Goal: Navigation & Orientation: Find specific page/section

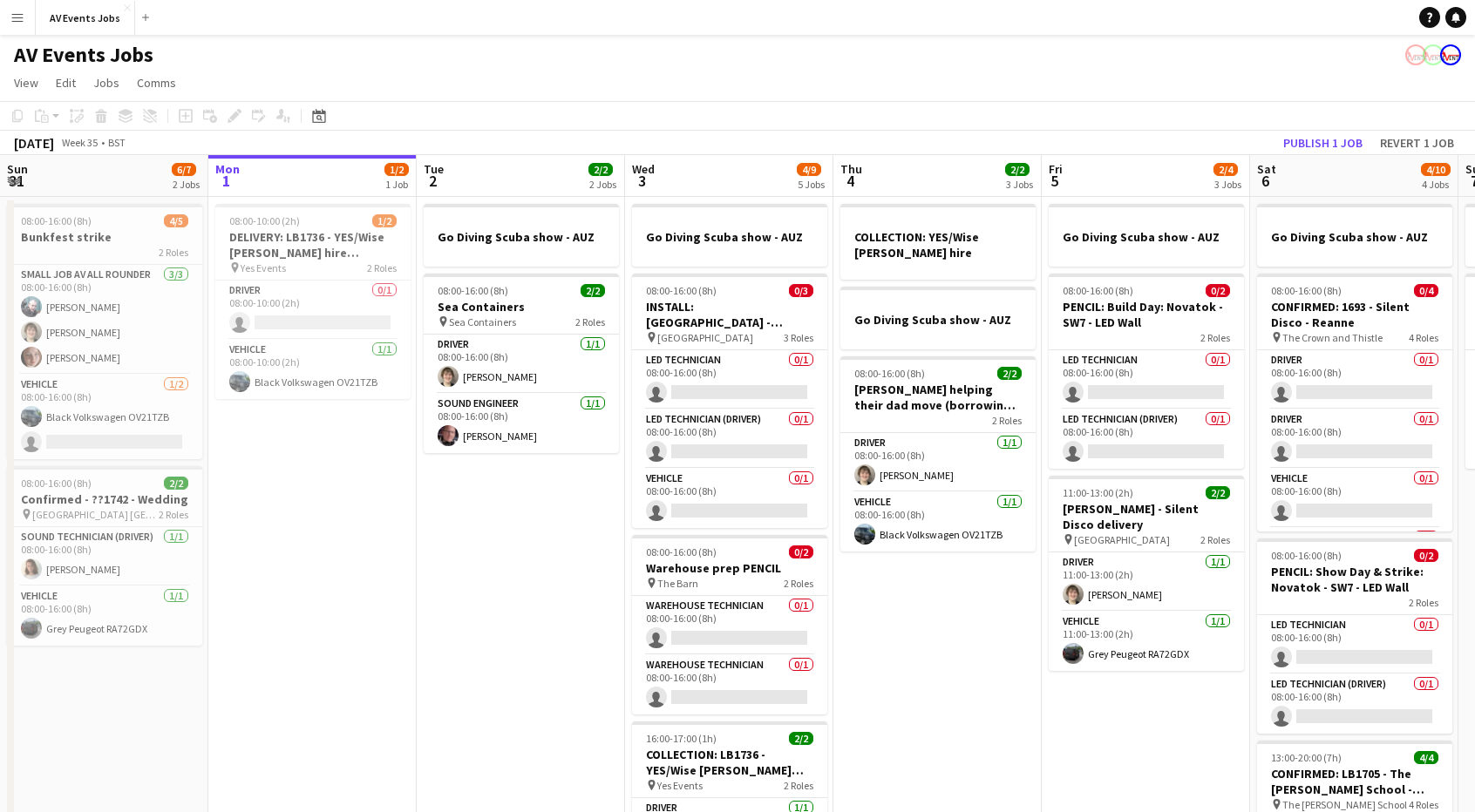
click at [12, 9] on button "Menu" at bounding box center [17, 17] width 35 height 35
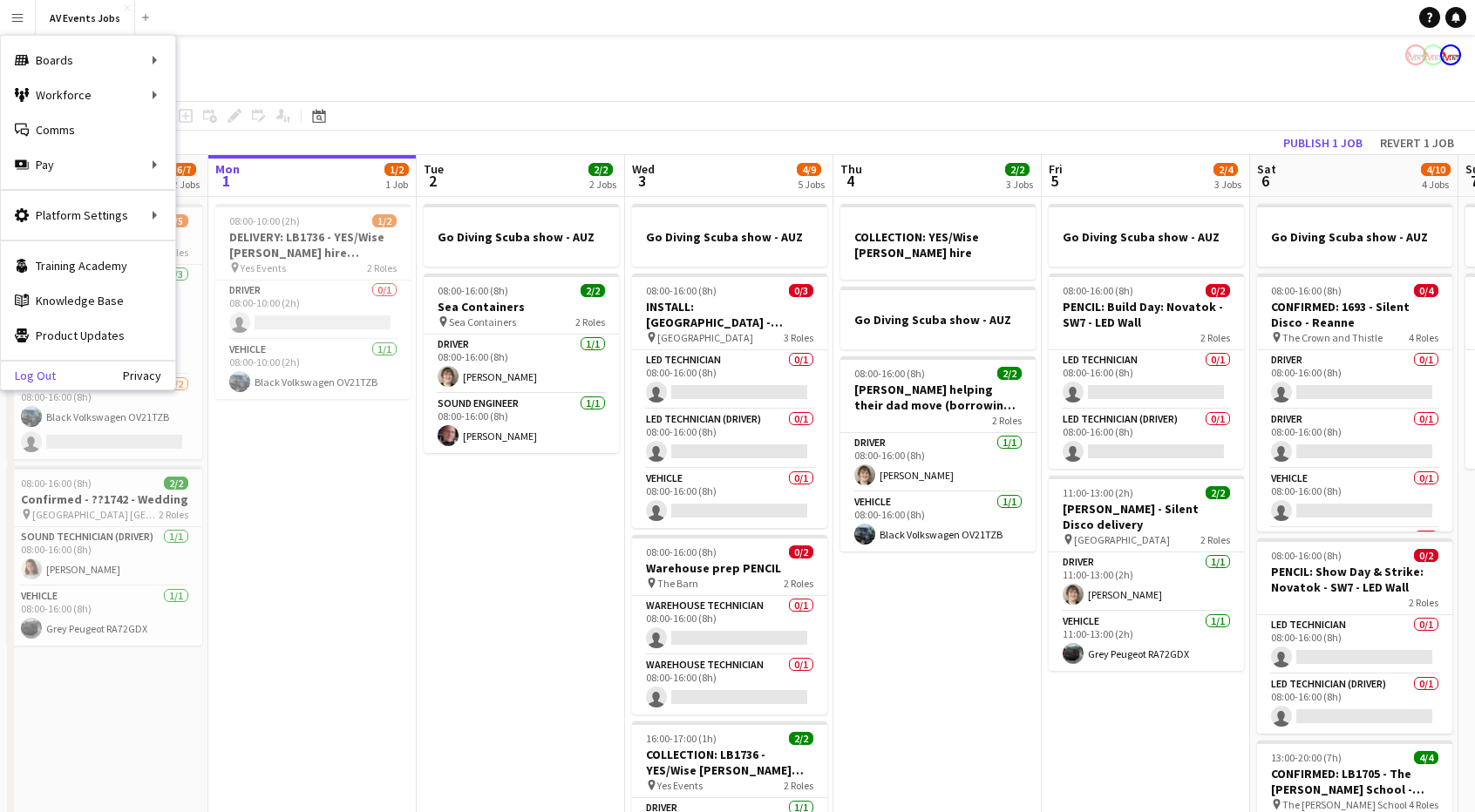
click at [43, 372] on link "Log Out" at bounding box center [28, 375] width 55 height 14
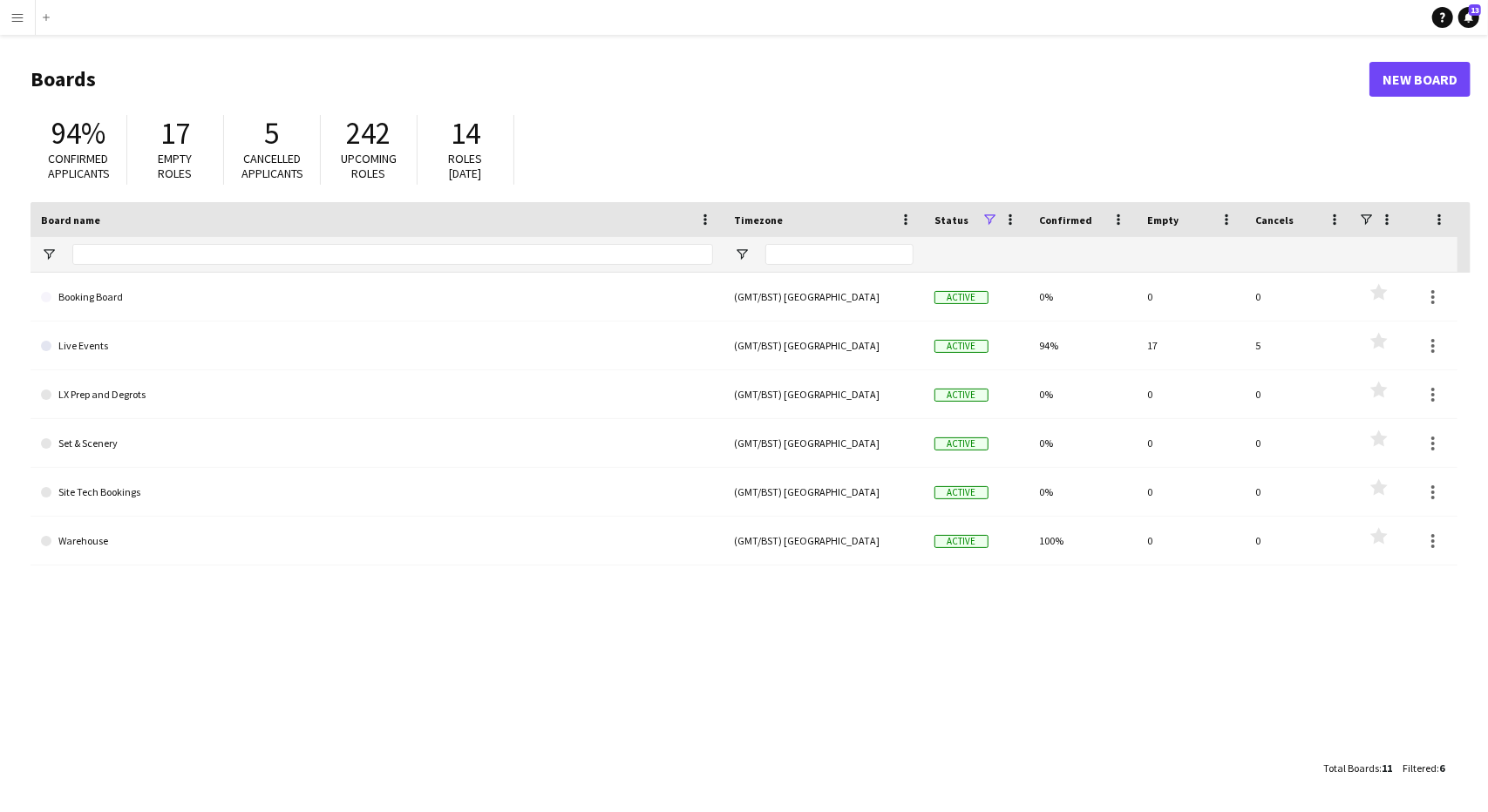
click at [25, 21] on button "Menu" at bounding box center [17, 17] width 35 height 35
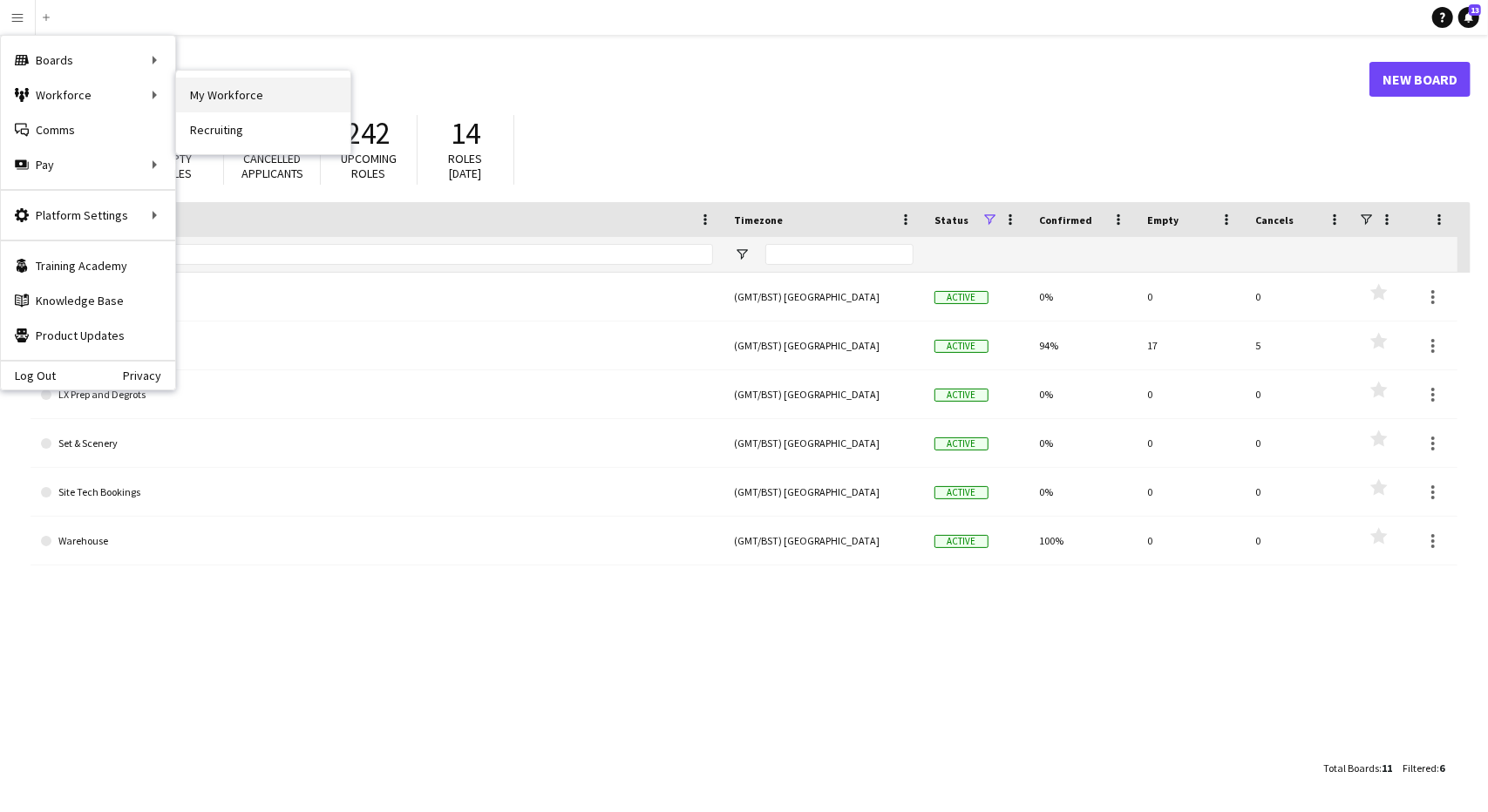
click at [240, 95] on link "My Workforce" at bounding box center [263, 95] width 175 height 35
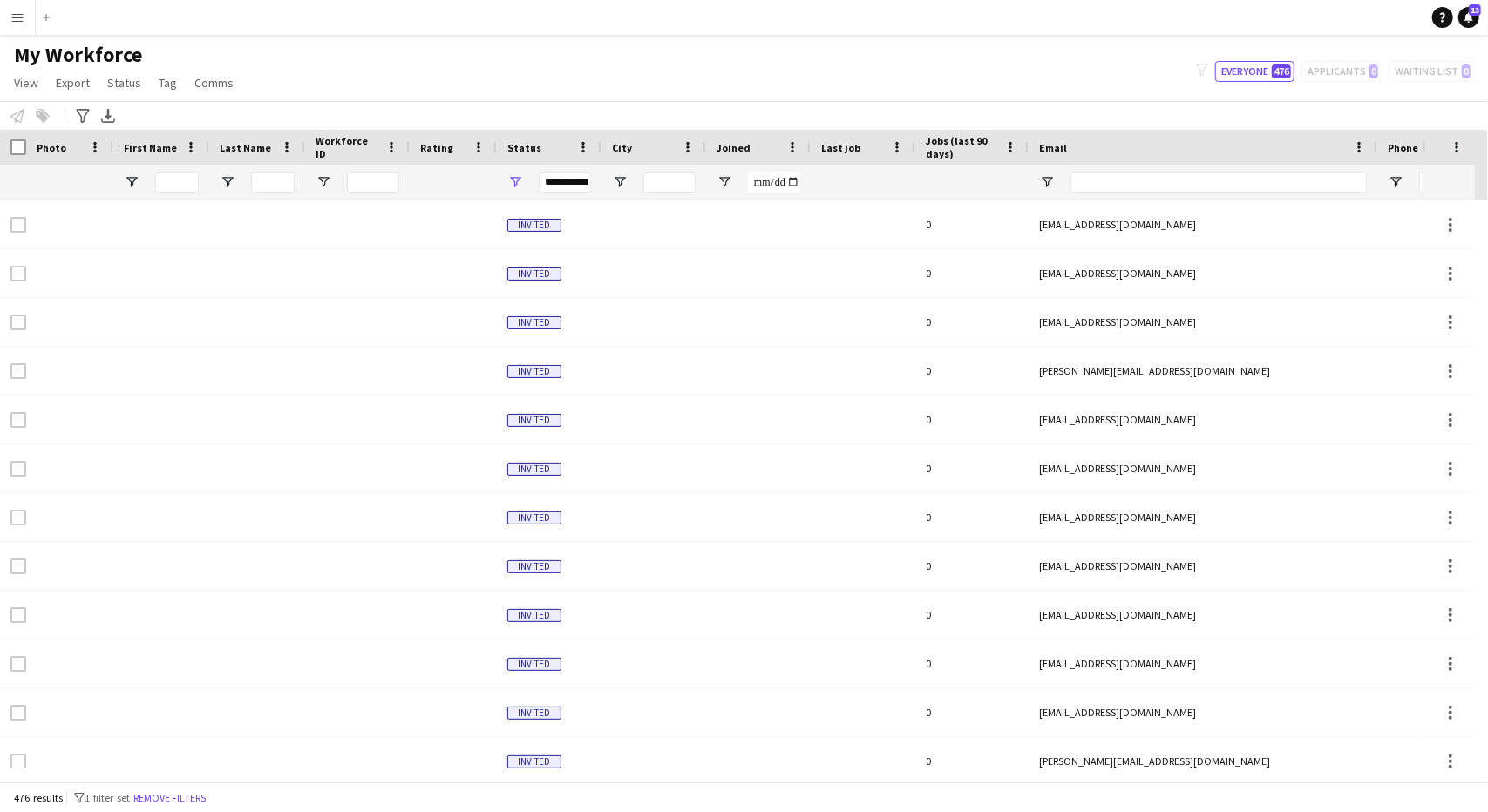
click at [30, 18] on button "Menu" at bounding box center [17, 17] width 35 height 35
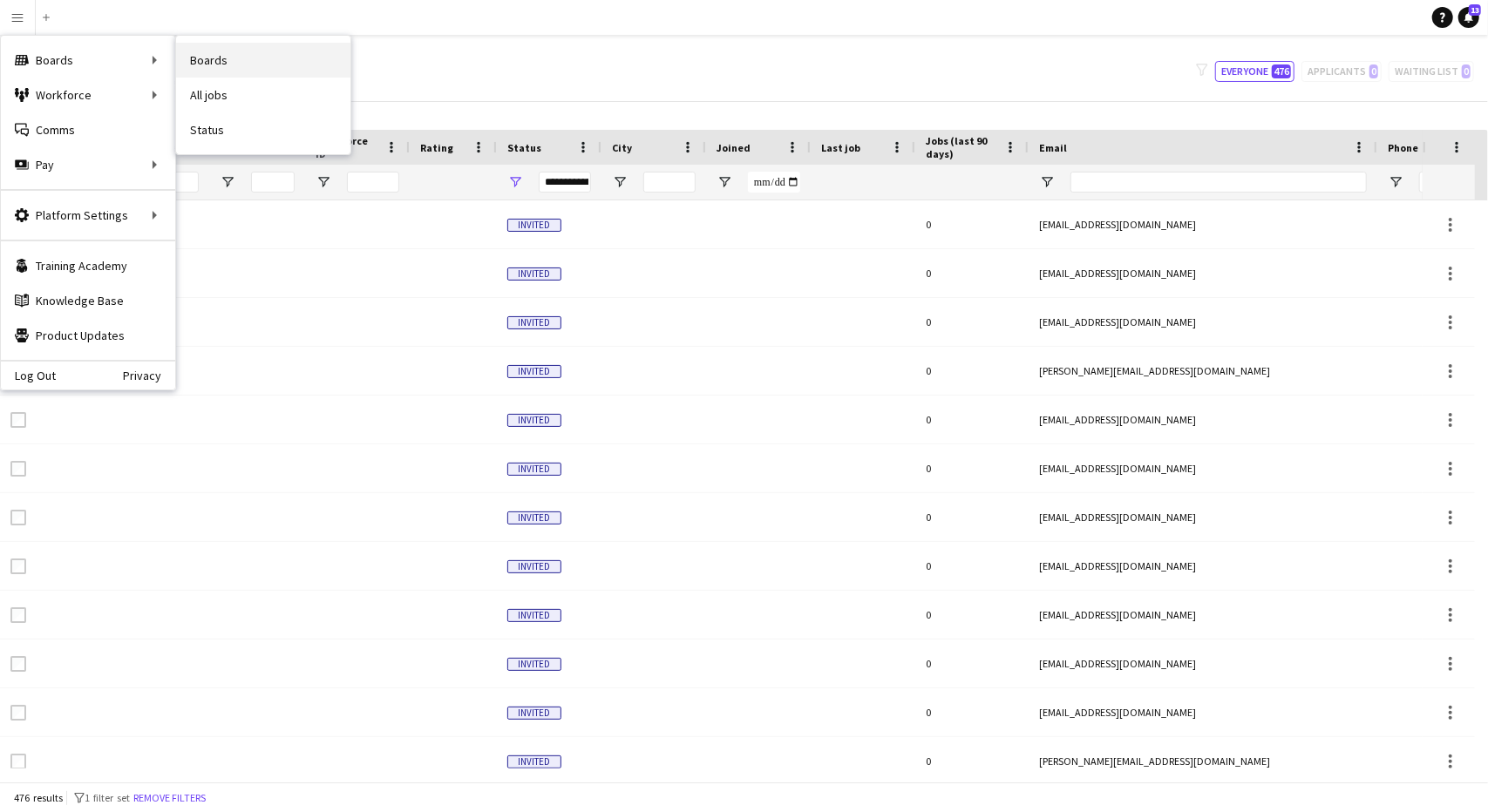
click at [225, 52] on link "Boards" at bounding box center [263, 60] width 175 height 35
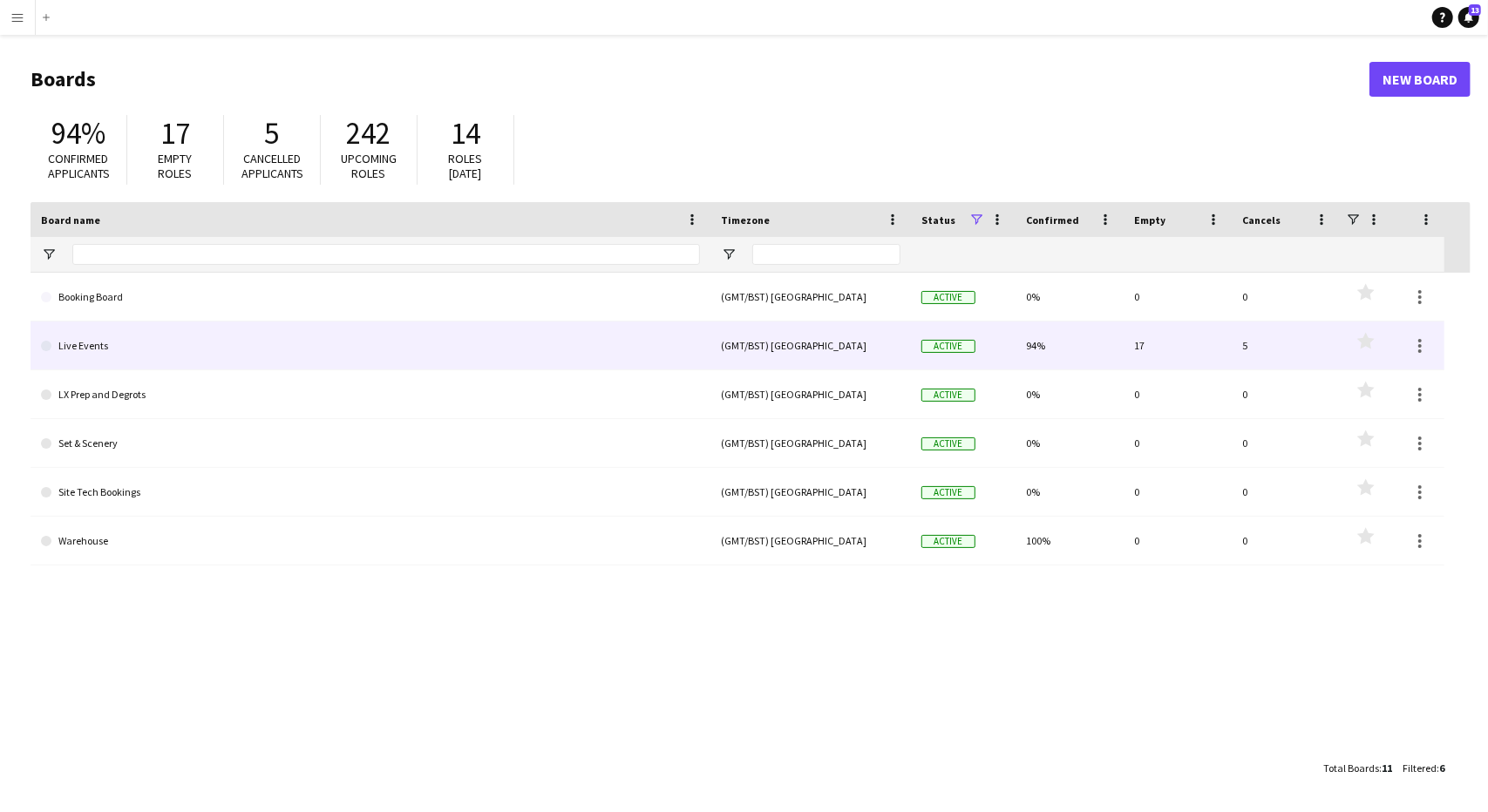
click at [101, 332] on link "Live Events" at bounding box center [370, 346] width 659 height 49
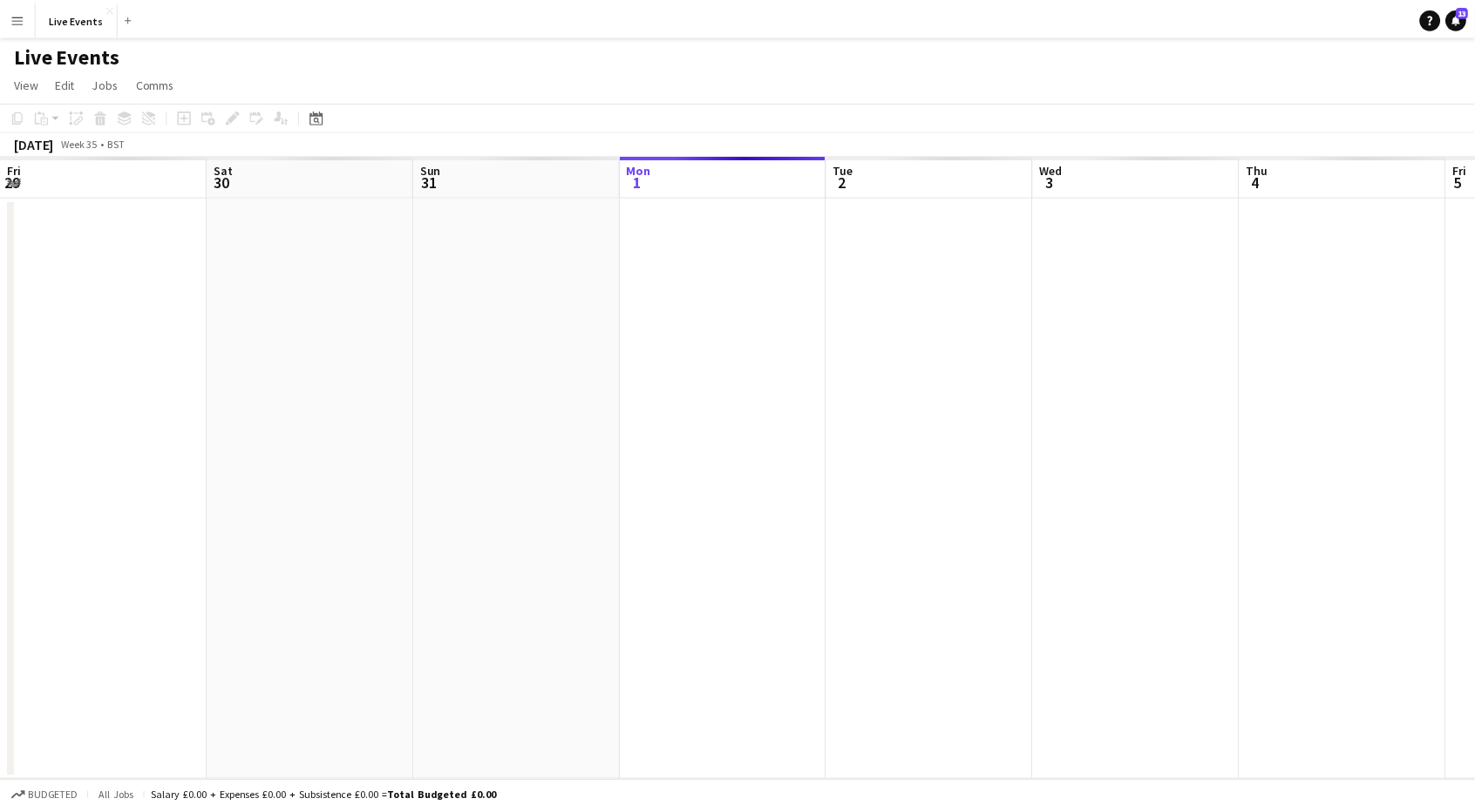
scroll to position [0, 417]
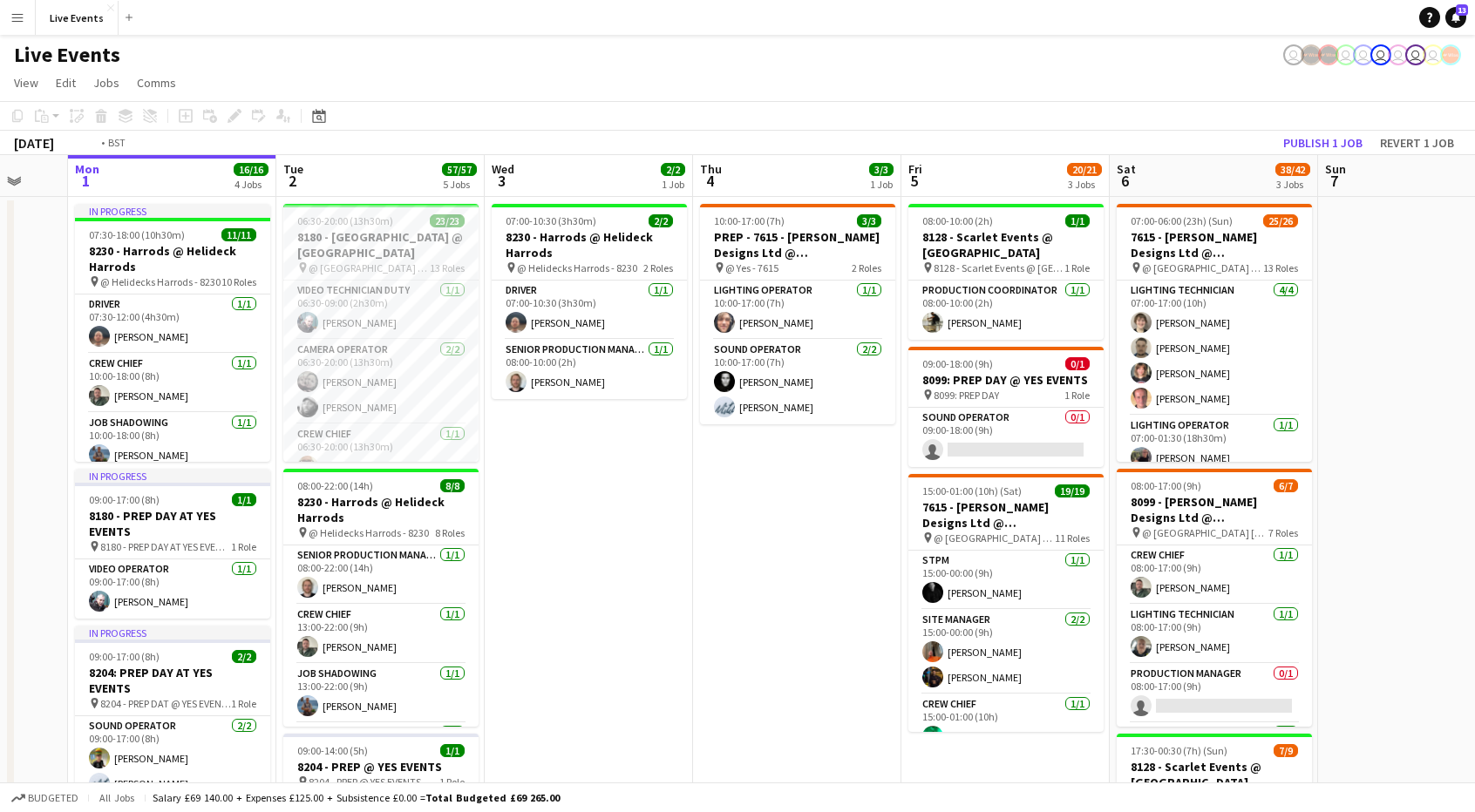
drag, startPoint x: 985, startPoint y: 551, endPoint x: 101, endPoint y: 540, distance: 884.1
click at [106, 542] on app-calendar-viewport "Fri 29 6/6 1 Job Sat 30 Sun 31 Mon 1 16/16 4 Jobs Tue 2 57/57 5 Jobs Wed 3 2/2 …" at bounding box center [737, 795] width 1475 height 1281
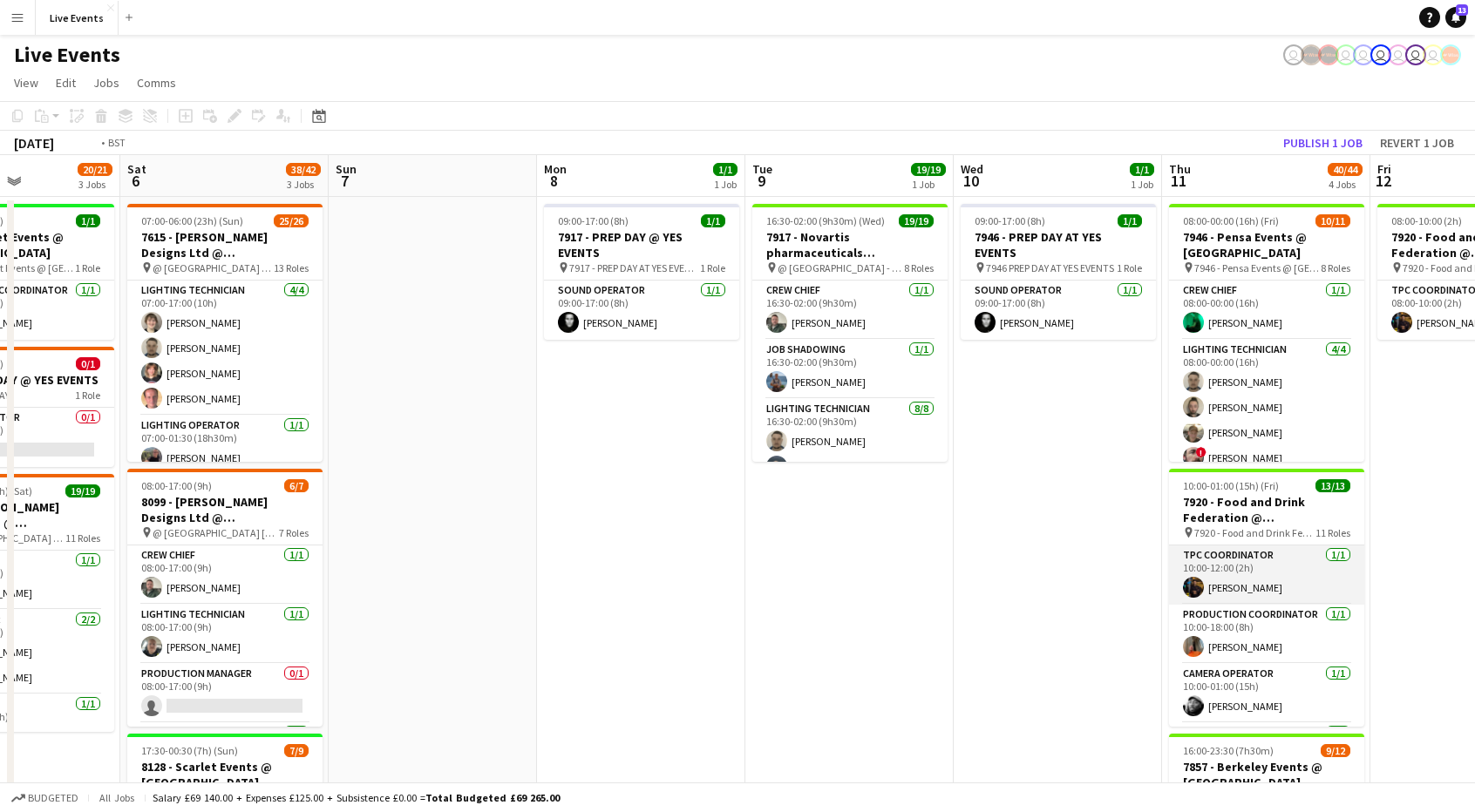
drag, startPoint x: 1360, startPoint y: 547, endPoint x: 200, endPoint y: 547, distance: 1160.0
click at [207, 547] on app-calendar-viewport "Tue 2 57/57 5 Jobs Wed 3 2/2 1 Job Thu 4 3/3 1 Job Fri 5 20/21 3 Jobs Sat 6 38/…" at bounding box center [737, 795] width 1475 height 1281
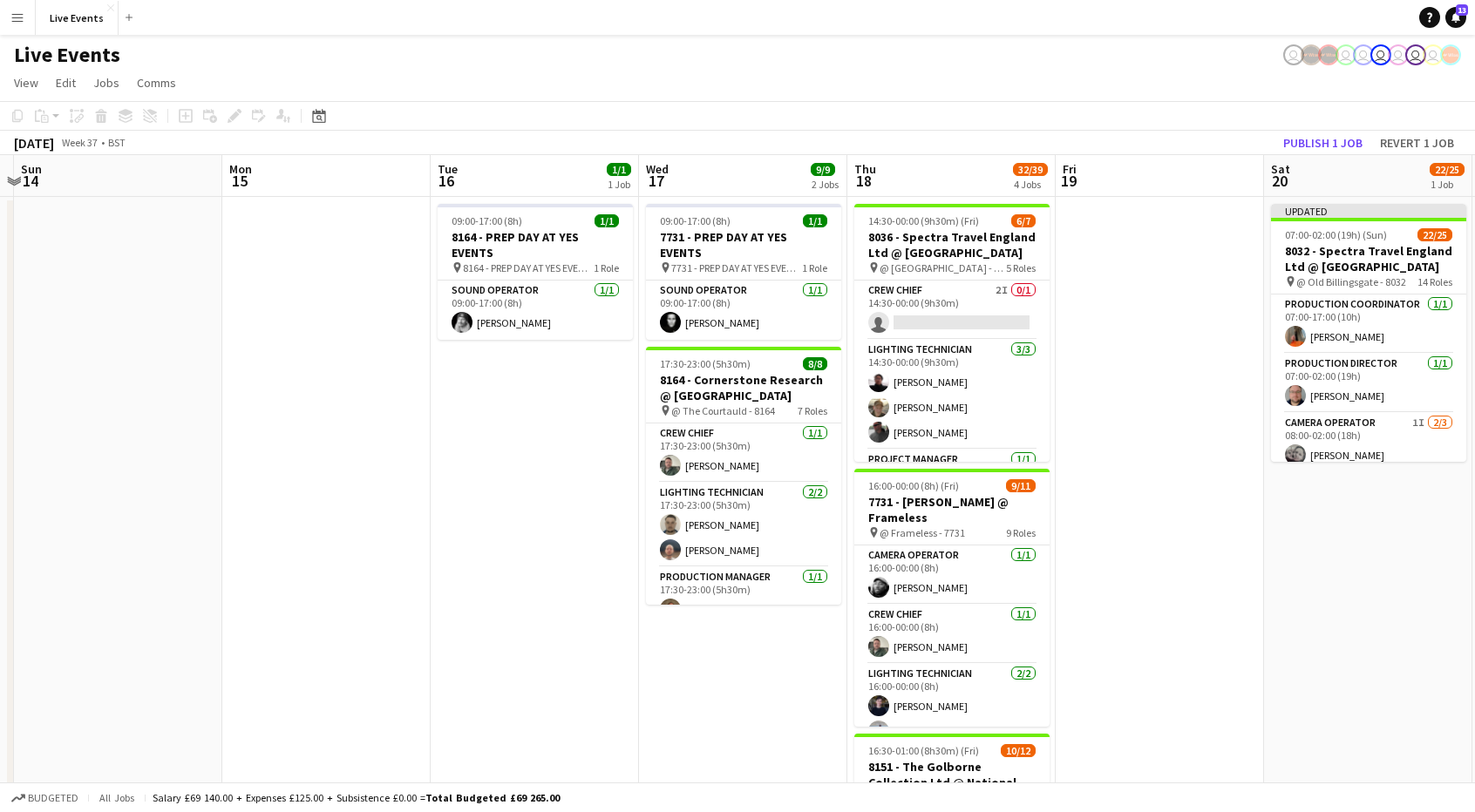
scroll to position [0, 625]
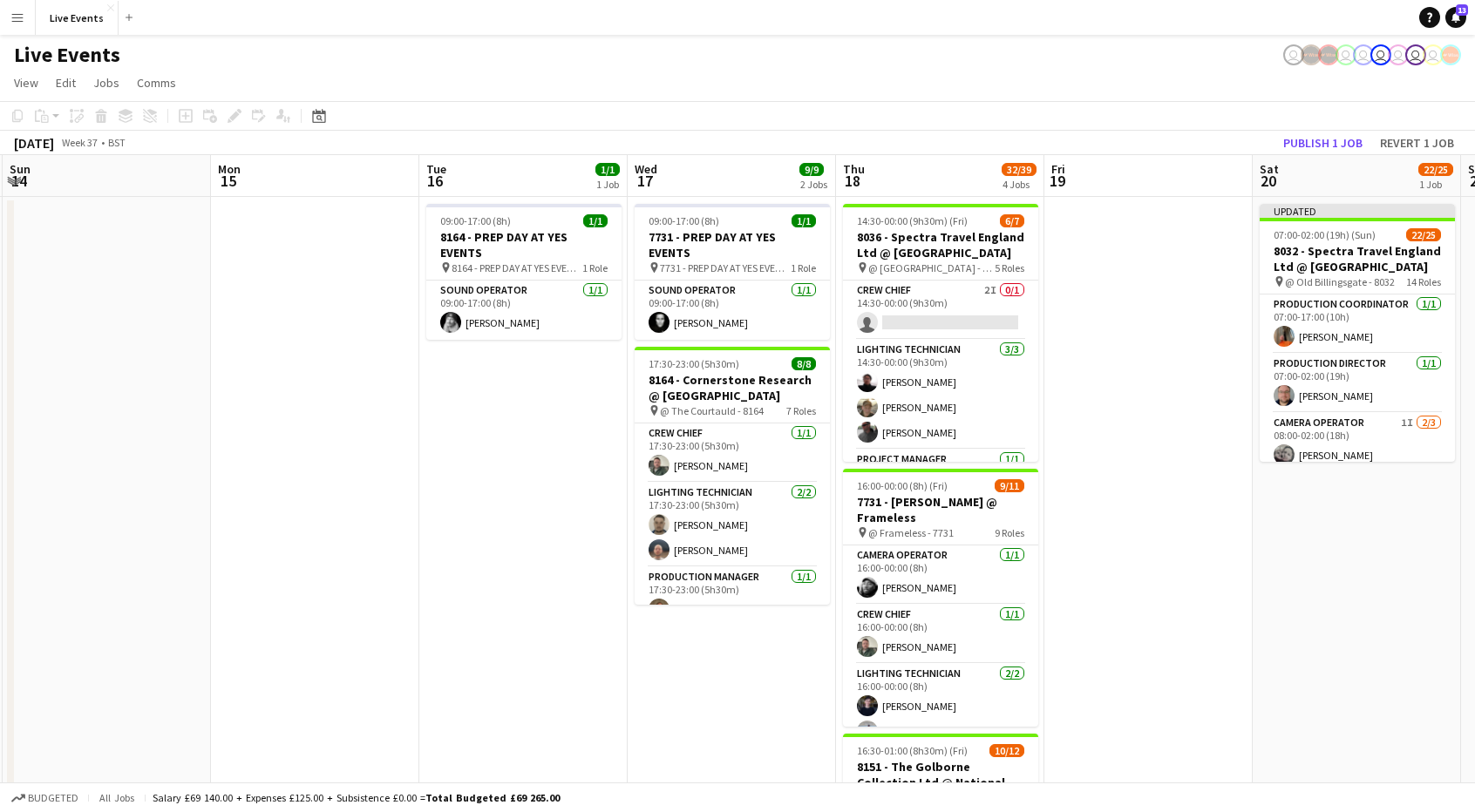
drag, startPoint x: 1219, startPoint y: 545, endPoint x: 574, endPoint y: 544, distance: 645.0
click at [580, 547] on app-calendar-viewport "Thu 11 40/44 4 Jobs Fri 12 1/1 1 Job Sat 13 Sun 14 Mon 15 Tue 16 1/1 1 Job Wed …" at bounding box center [737, 795] width 1475 height 1281
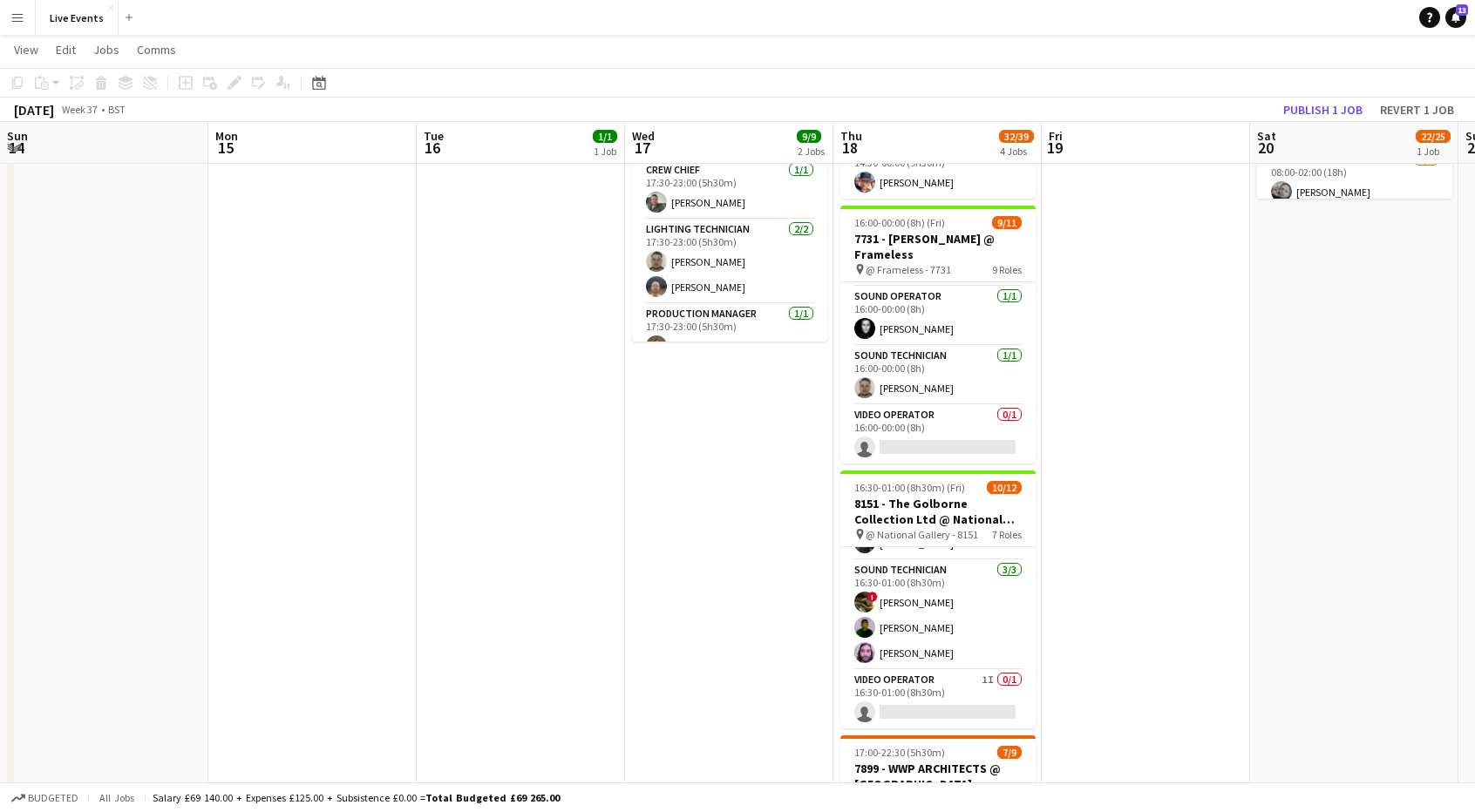
scroll to position [0, 0]
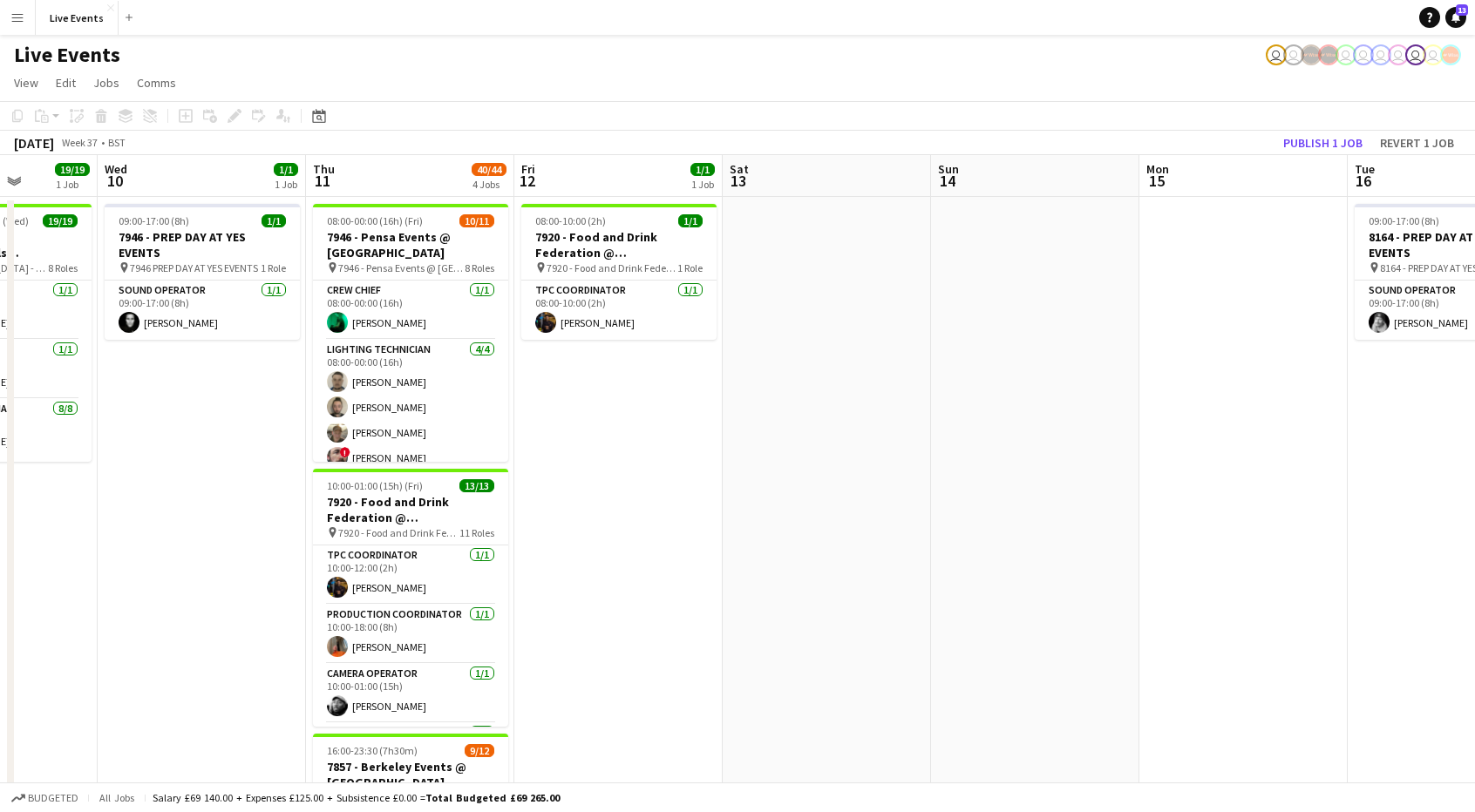
drag, startPoint x: 341, startPoint y: 436, endPoint x: 1294, endPoint y: 403, distance: 953.6
click at [1475, 404] on html "Menu Boards Boards Boards All jobs Status Workforce Workforce My Workforce Recr…" at bounding box center [737, 732] width 1475 height 1466
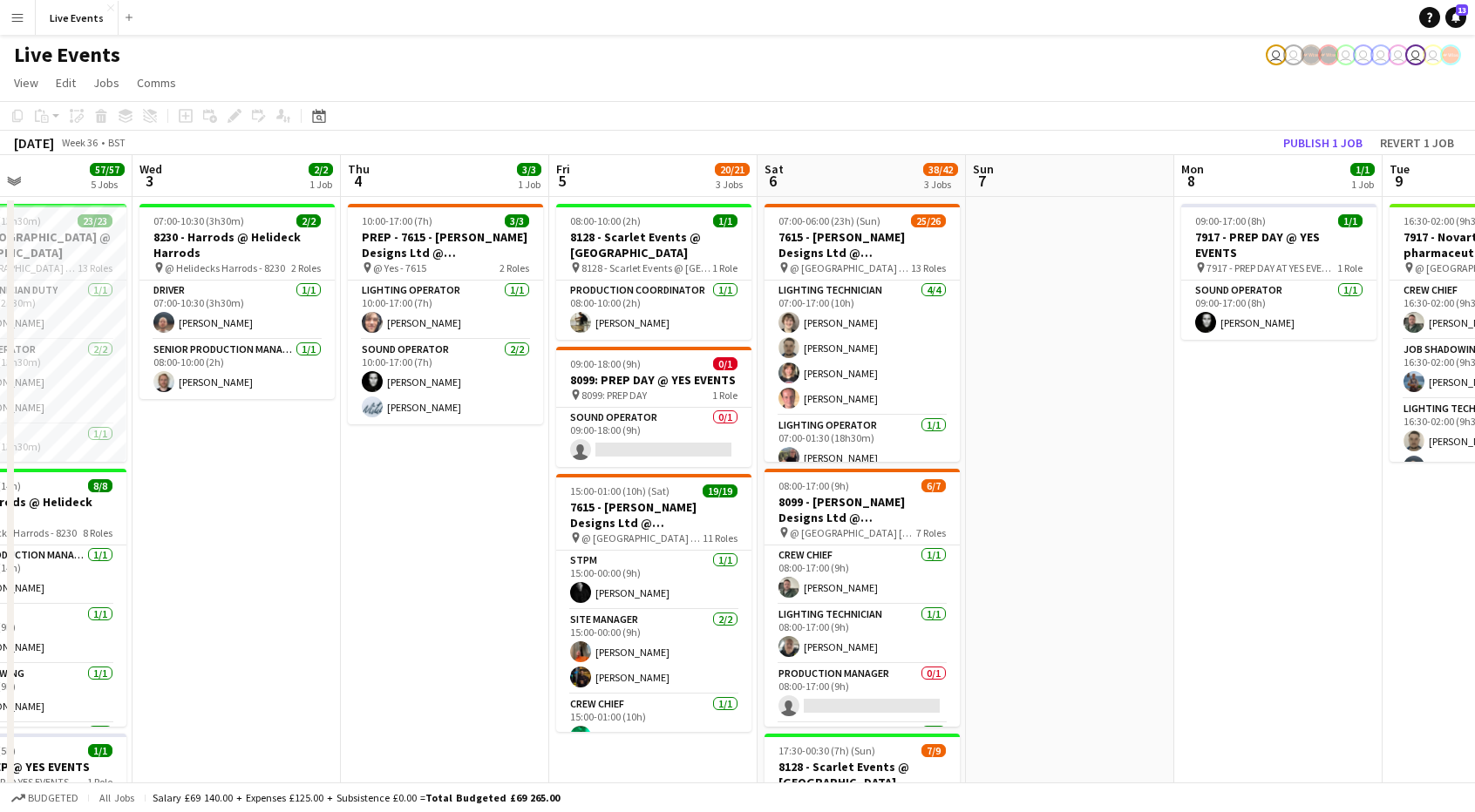
drag, startPoint x: 897, startPoint y: 509, endPoint x: 1488, endPoint y: 547, distance: 592.2
click at [1475, 547] on html "Menu Boards Boards Boards All jobs Status Workforce Workforce My Workforce Recr…" at bounding box center [737, 732] width 1475 height 1466
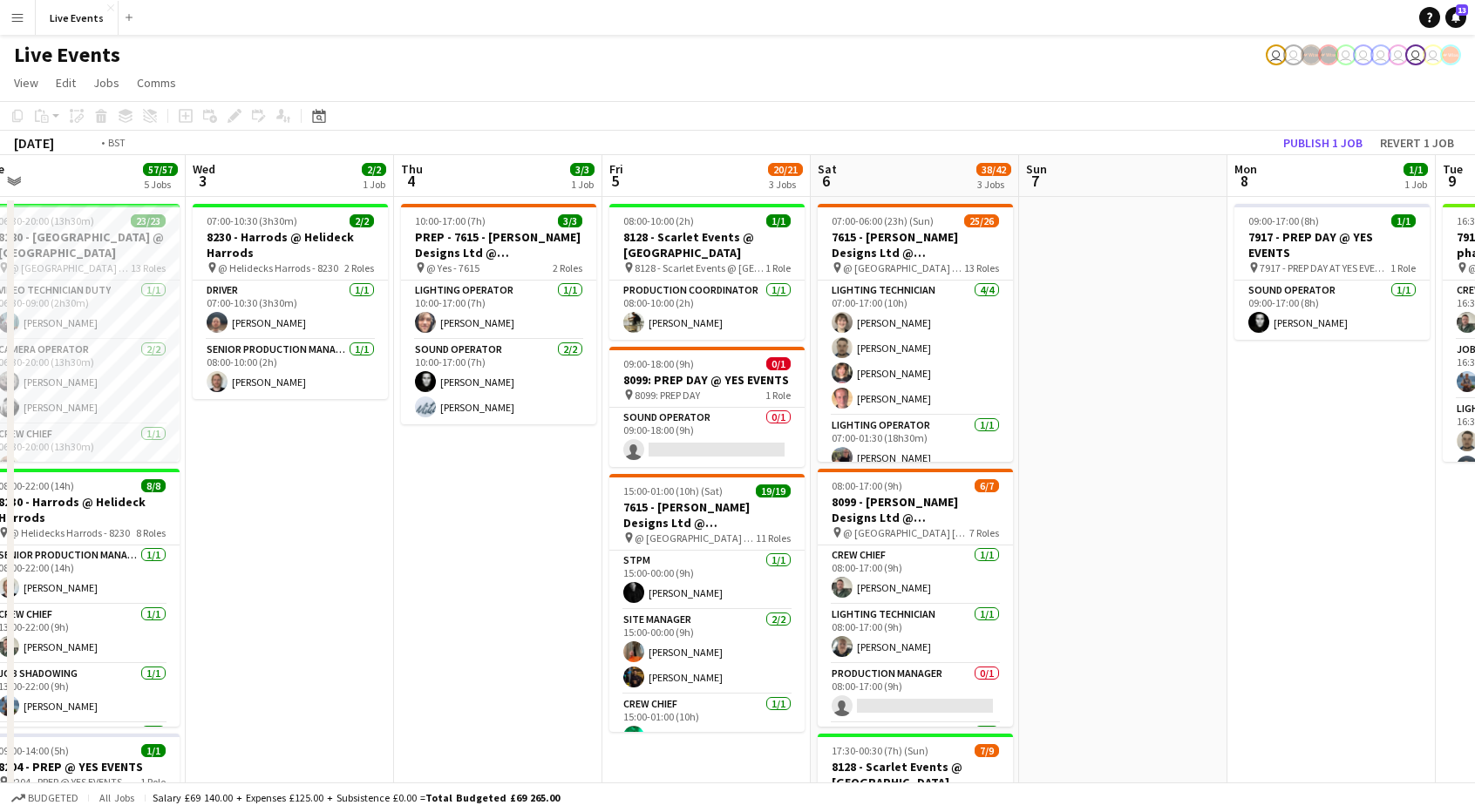
scroll to position [0, 372]
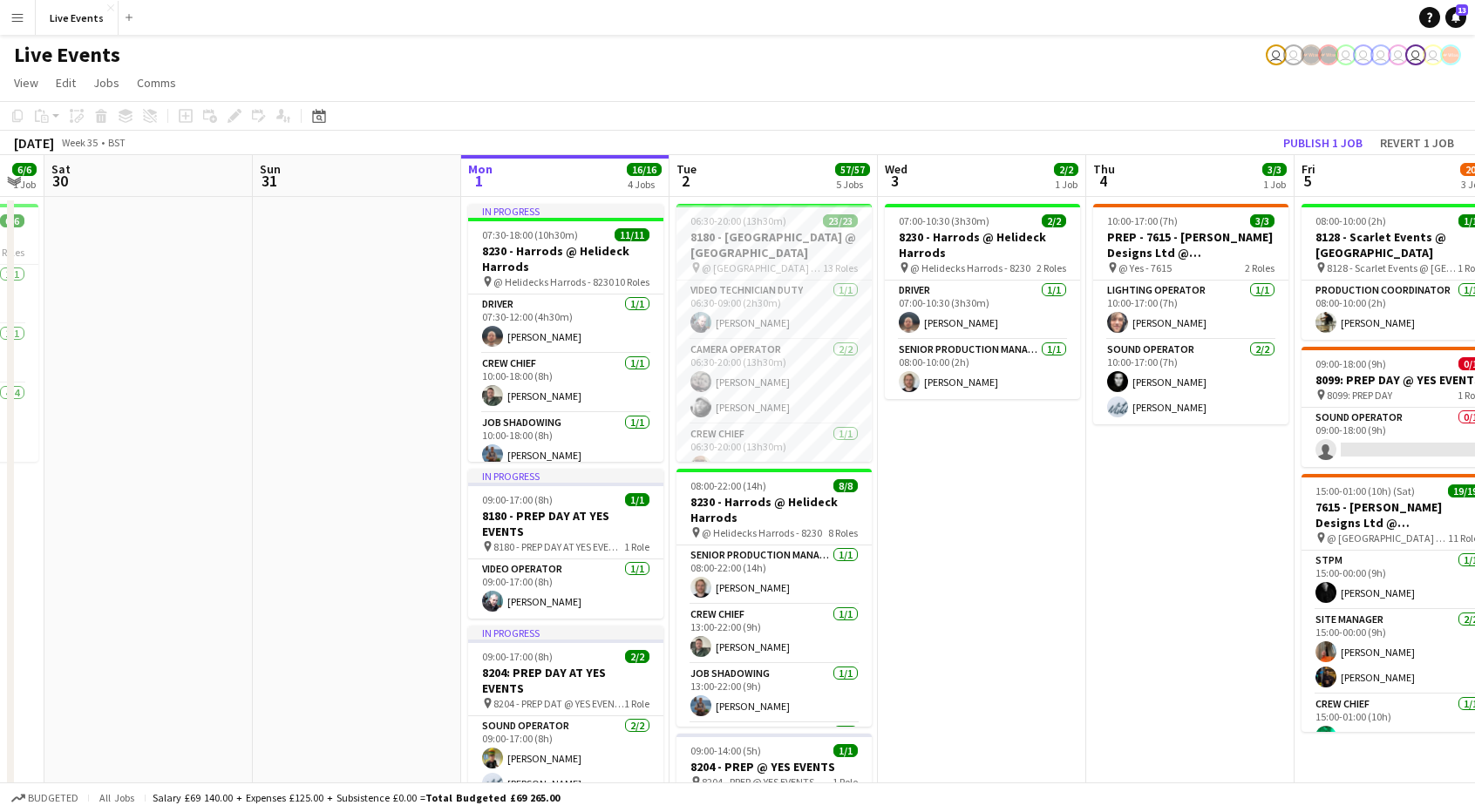
click at [1056, 602] on app-calendar-viewport "Thu 28 10/10 1 Job Fri 29 6/6 1 Job Sat 30 Sun 31 Mon 1 16/16 4 Jobs Tue 2 57/5…" at bounding box center [737, 795] width 1475 height 1281
click at [949, 53] on div "Live Events user user user user user user user user" at bounding box center [737, 52] width 1475 height 33
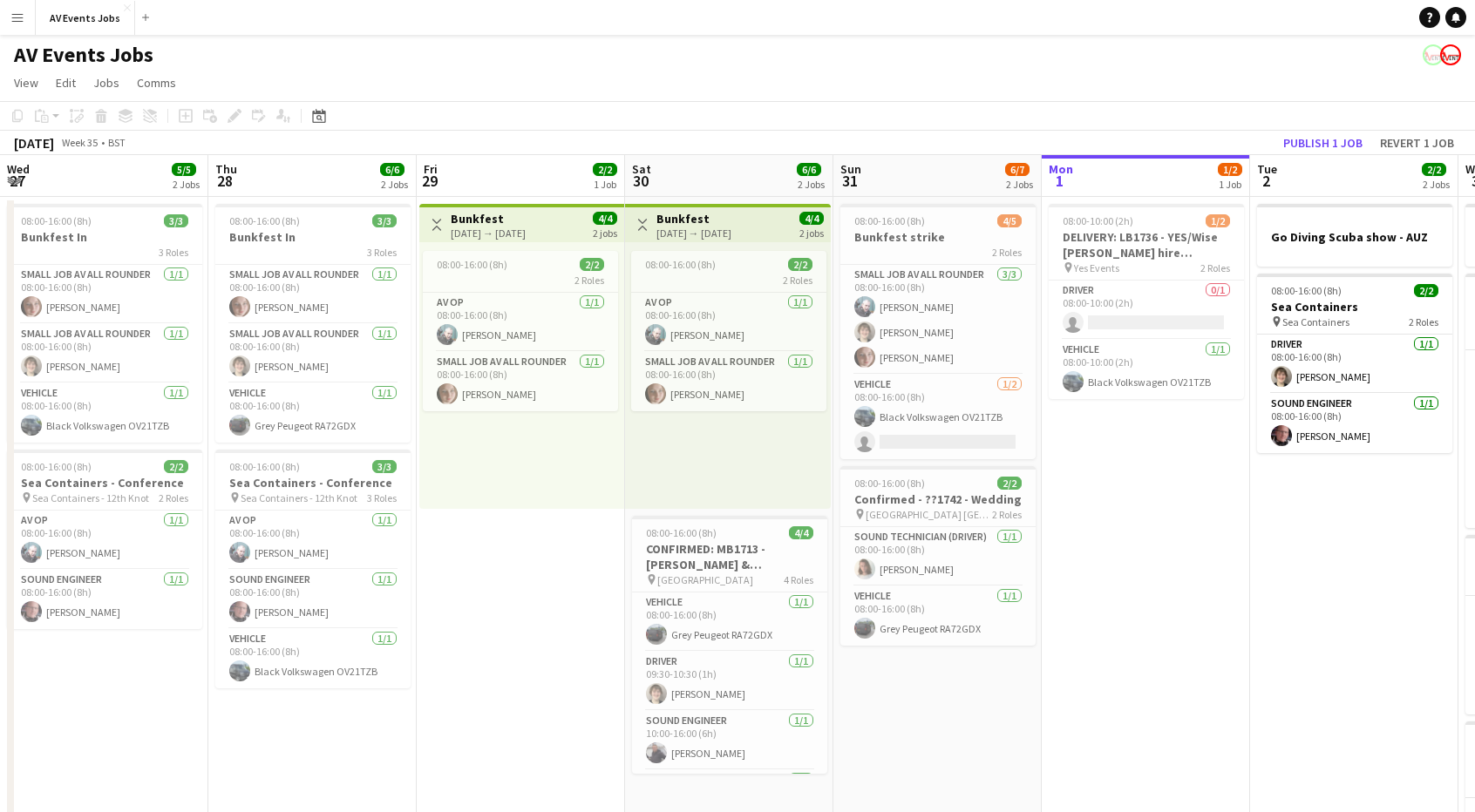
scroll to position [0, 627]
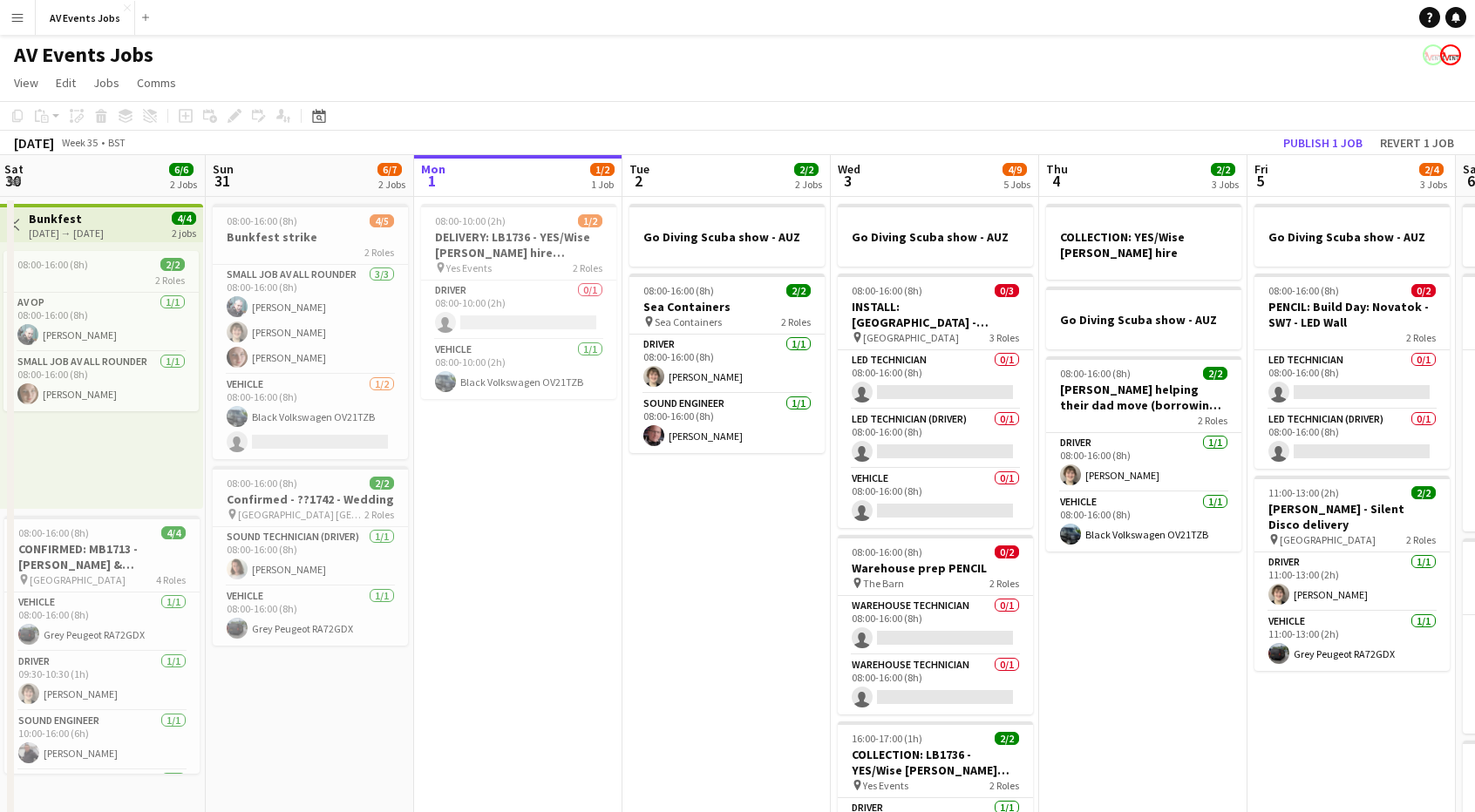
click at [806, 52] on div "AV Events Jobs" at bounding box center [737, 52] width 1475 height 33
